Goal: Submit feedback/report problem: Submit feedback/report problem

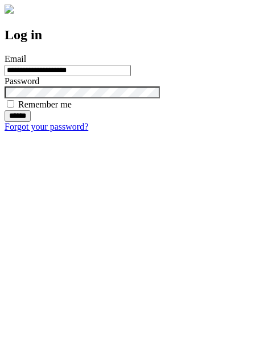
type input "**********"
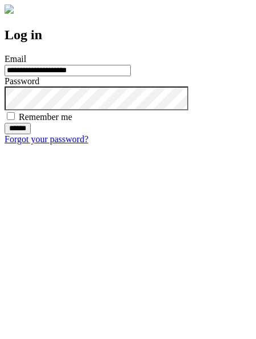
click at [31, 134] on input "******" at bounding box center [18, 128] width 26 height 11
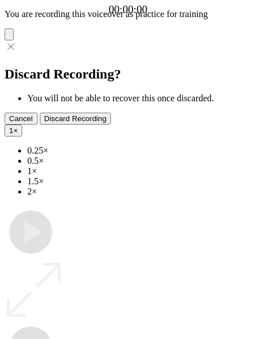
type input "**********"
